Goal: Check status

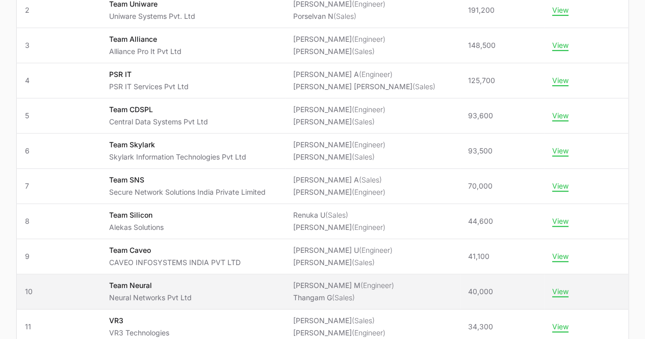
scroll to position [255, 0]
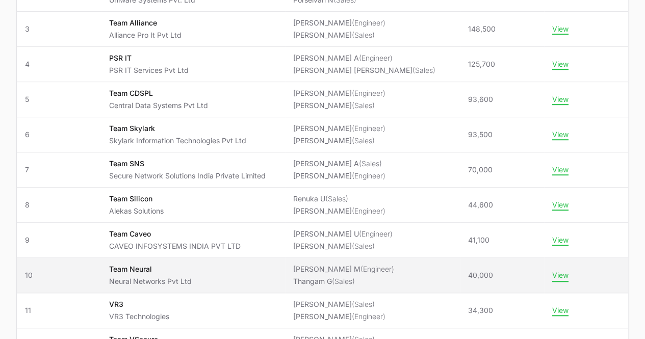
click at [562, 272] on button "View" at bounding box center [560, 275] width 16 height 9
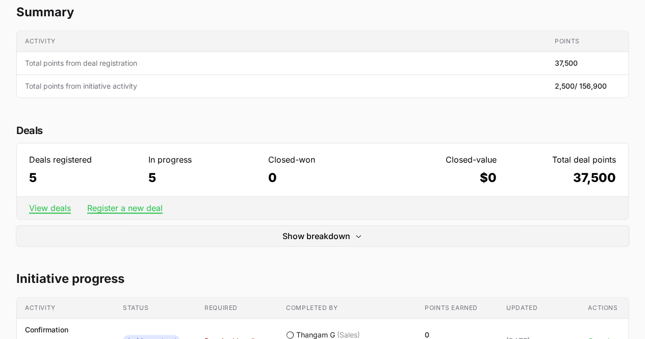
scroll to position [172, 0]
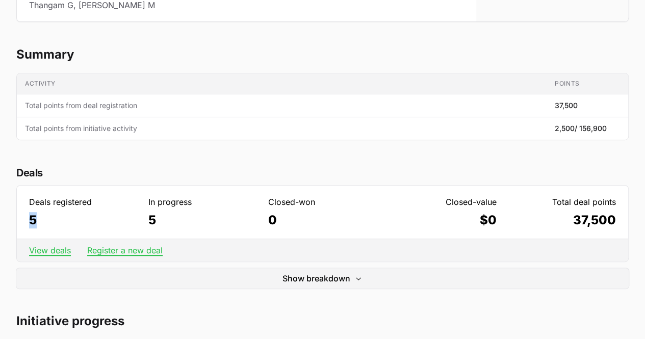
drag, startPoint x: 36, startPoint y: 223, endPoint x: 13, endPoint y: 222, distance: 22.5
click at [71, 215] on dd "5" at bounding box center [83, 220] width 109 height 16
drag, startPoint x: 497, startPoint y: 224, endPoint x: 524, endPoint y: 224, distance: 26.5
click at [469, 227] on dl "Deals registered 5 In progress 5 Closed-won 0 Closed-value $0 Total deal points…" at bounding box center [322, 212] width 611 height 53
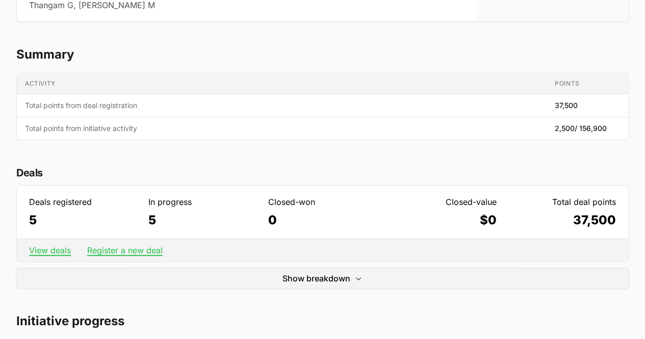
click at [523, 224] on dd "37,500" at bounding box center [561, 220] width 109 height 16
drag, startPoint x: 492, startPoint y: 224, endPoint x: 467, endPoint y: 229, distance: 26.0
click at [467, 229] on dl "Deals registered 5 In progress 5 Closed-won 0 Closed-value $0 Total deal points…" at bounding box center [322, 212] width 611 height 53
click at [497, 228] on dl "Deals registered 5 In progress 5 Closed-won 0 Closed-value $0 Total deal points…" at bounding box center [322, 212] width 611 height 53
click at [575, 222] on dd "37,500" at bounding box center [561, 220] width 109 height 16
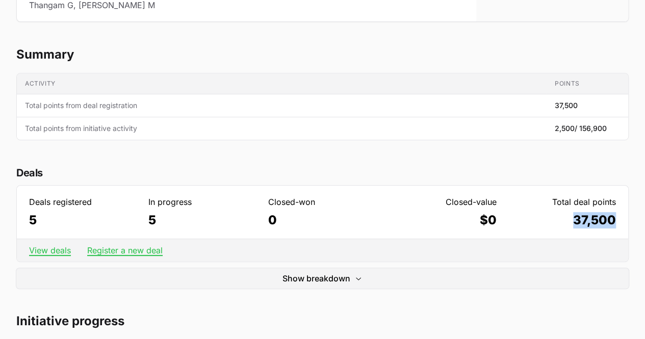
drag, startPoint x: 570, startPoint y: 222, endPoint x: 631, endPoint y: 221, distance: 60.7
click at [611, 224] on dd "37,500" at bounding box center [561, 220] width 109 height 16
drag, startPoint x: 614, startPoint y: 224, endPoint x: 576, endPoint y: 233, distance: 38.8
click at [576, 233] on dl "Deals registered 5 In progress 5 Closed-won 0 Closed-value $0 Total deal points…" at bounding box center [322, 212] width 611 height 53
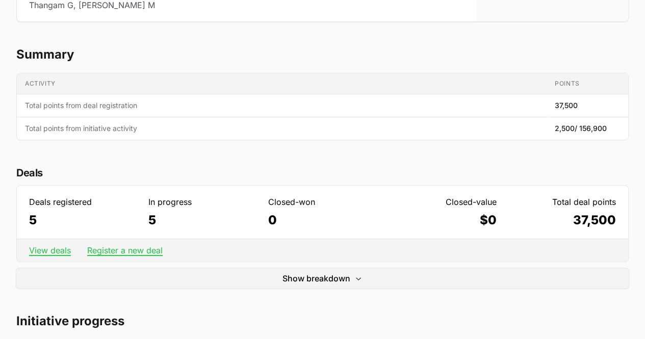
click at [553, 266] on div "Show breakdown Hide breakdown" at bounding box center [322, 277] width 612 height 22
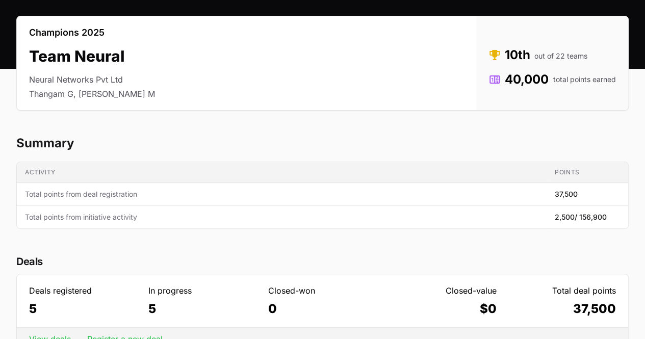
scroll to position [0, 0]
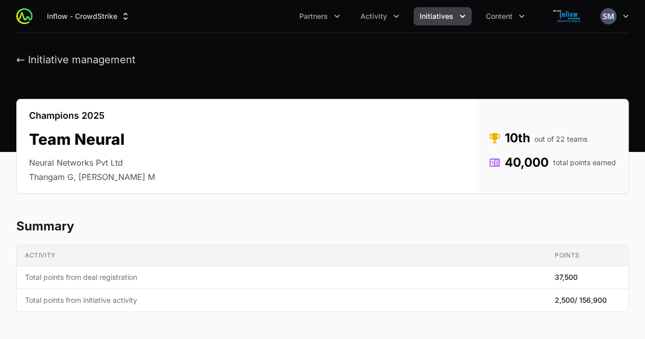
copy dd "40,000 total points earned"
drag, startPoint x: 504, startPoint y: 164, endPoint x: 638, endPoint y: 162, distance: 133.6
drag, startPoint x: 487, startPoint y: 135, endPoint x: 621, endPoint y: 168, distance: 137.5
click at [621, 168] on div "Status Rank 10th out of 22 teams Points 40,000 total points earned" at bounding box center [552, 146] width 152 height 94
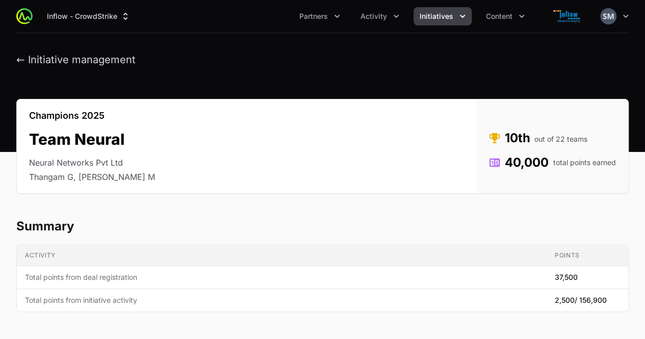
copy dl "10th out of 22 teams Points 40,000 total points earned"
